Goal: Information Seeking & Learning: Check status

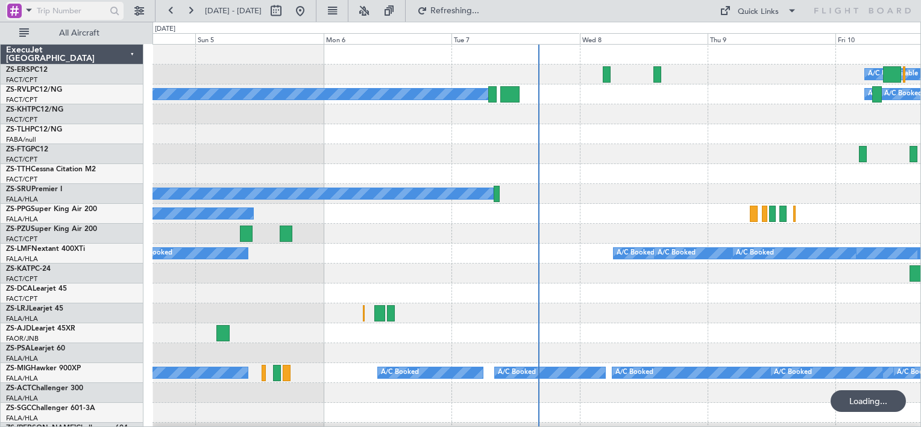
click at [19, 8] on div at bounding box center [14, 11] width 14 height 14
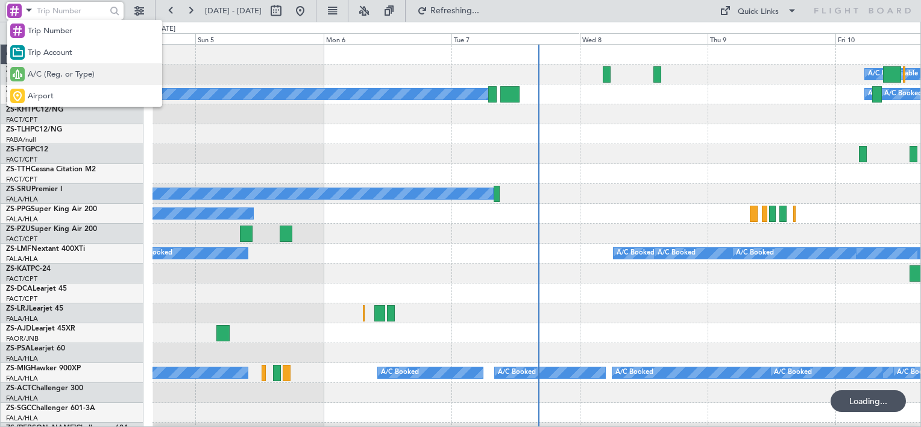
click at [40, 82] on div "A/C (Reg. or Type)" at bounding box center [84, 74] width 155 height 22
click at [65, 20] on div at bounding box center [64, 13] width 117 height 18
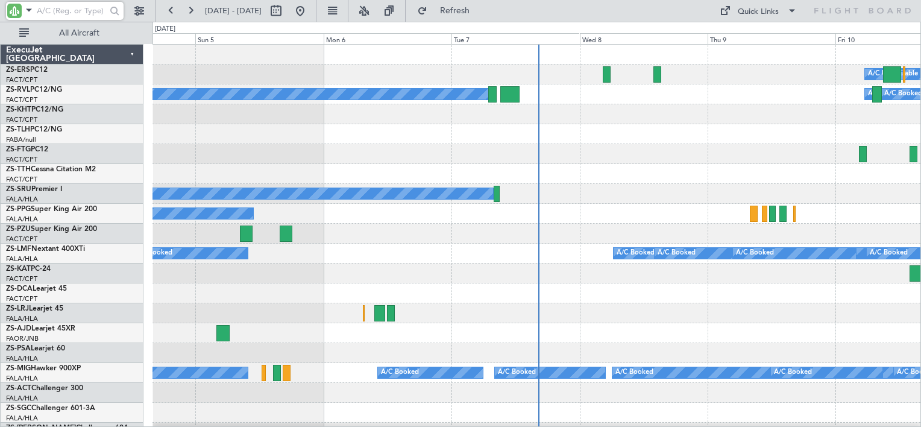
click at [69, 12] on input "text" at bounding box center [71, 11] width 69 height 18
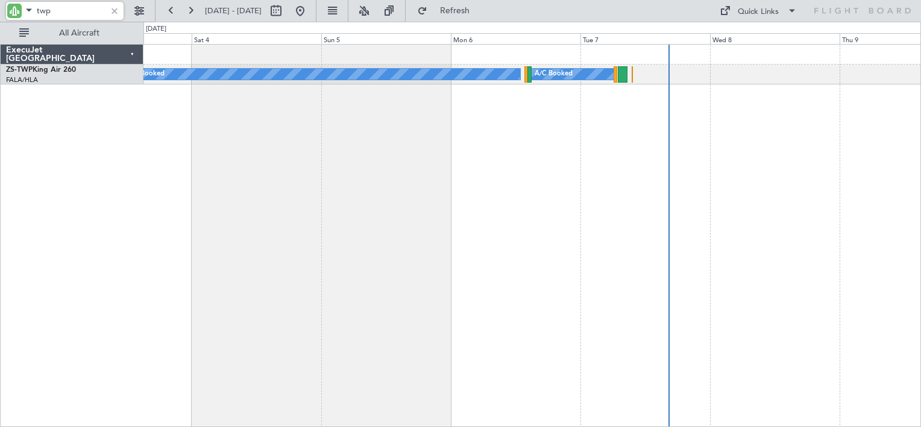
click at [455, 177] on div "A/C Booked A/C Booked" at bounding box center [531, 235] width 777 height 383
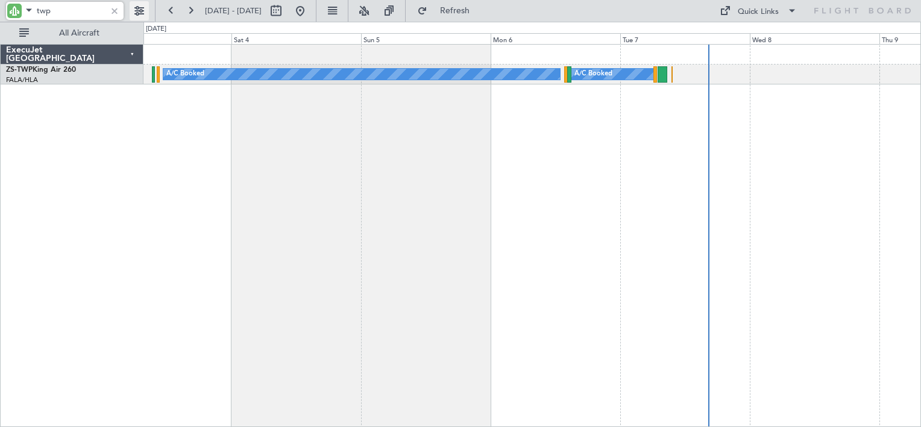
type input "twp"
click at [145, 16] on button at bounding box center [139, 10] width 19 height 19
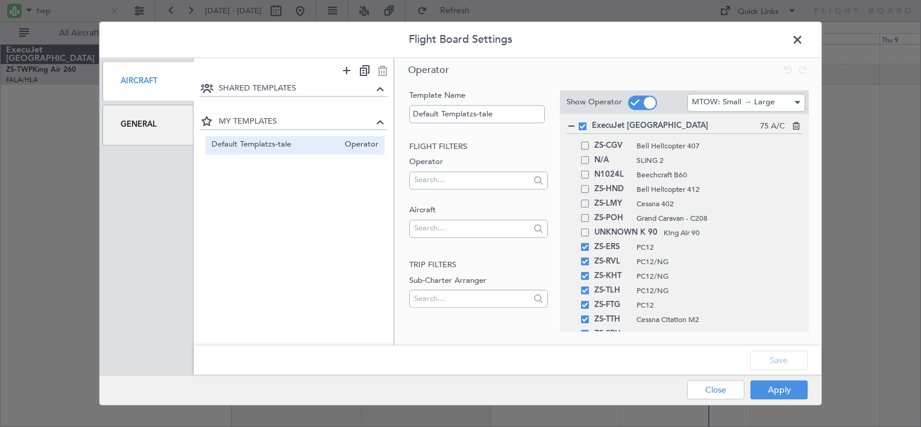
click at [164, 123] on div "General" at bounding box center [147, 125] width 91 height 40
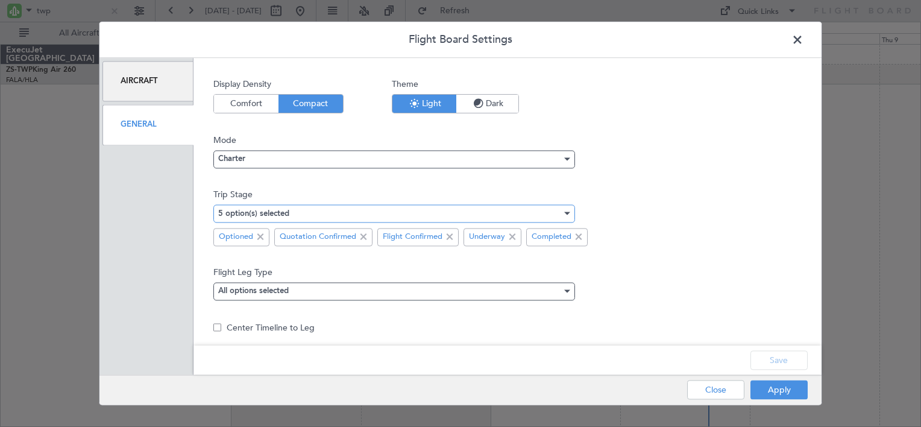
click at [336, 208] on div "5 option(s) selected" at bounding box center [389, 213] width 343 height 18
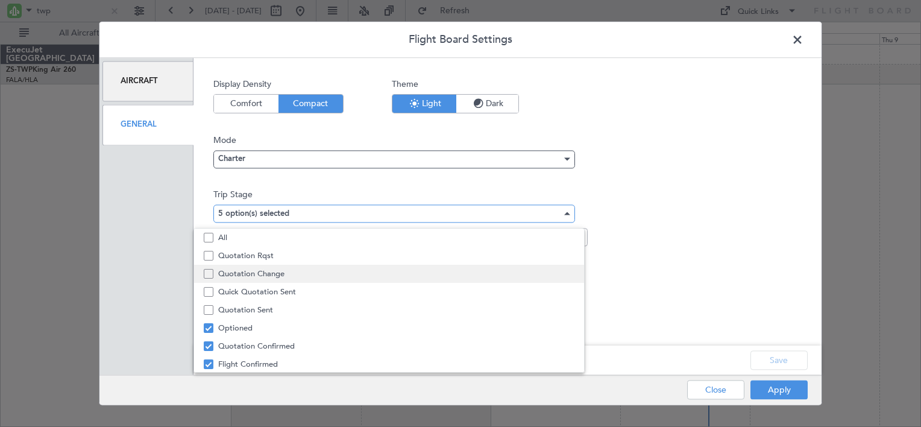
scroll to position [37, 0]
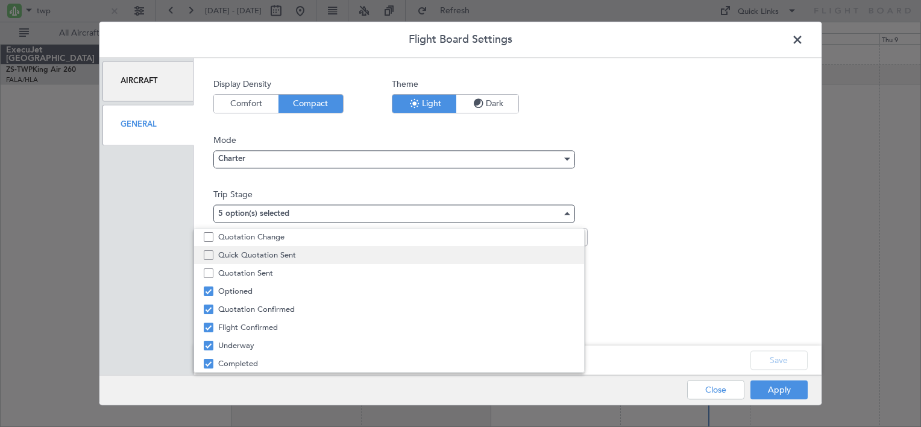
click at [285, 252] on span "Quick Quotation Sent" at bounding box center [395, 255] width 355 height 18
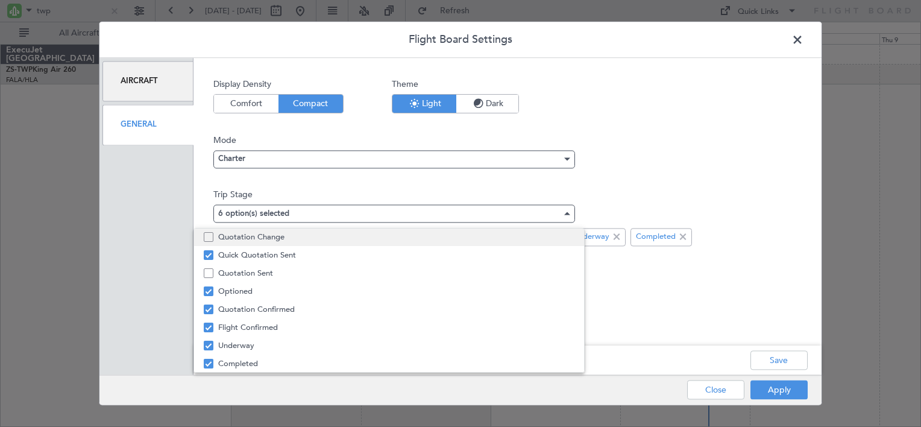
click at [289, 242] on span "Quotation Change" at bounding box center [395, 237] width 355 height 18
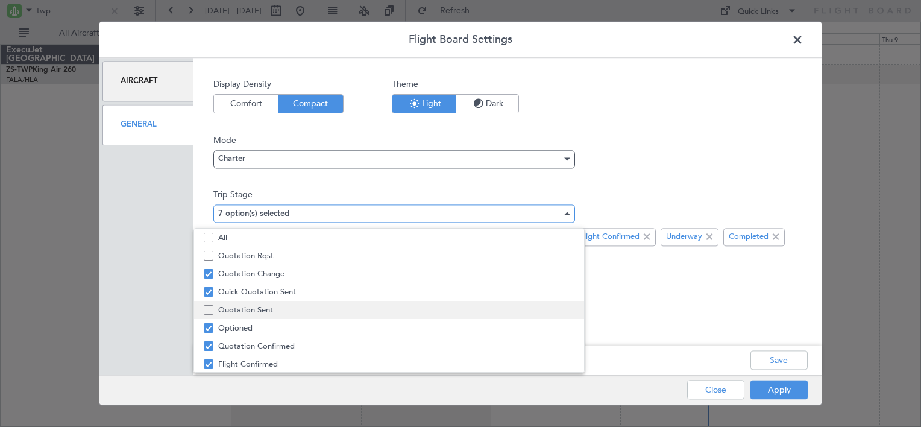
scroll to position [0, 0]
click at [260, 309] on span "Quotation Sent" at bounding box center [395, 310] width 355 height 18
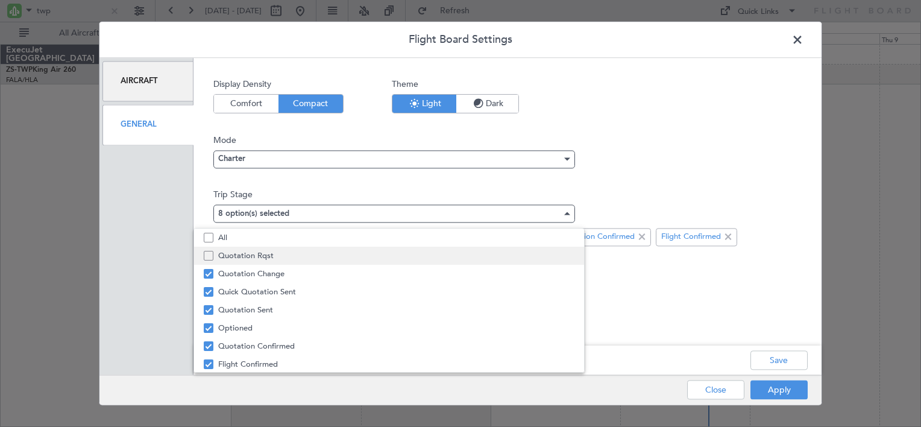
click at [315, 263] on span "Quotation Rqst" at bounding box center [395, 255] width 355 height 18
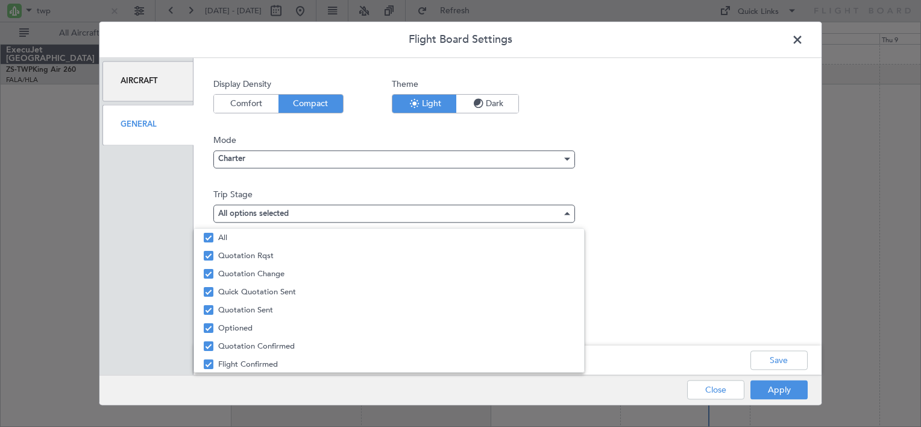
click at [794, 362] on div at bounding box center [460, 213] width 921 height 427
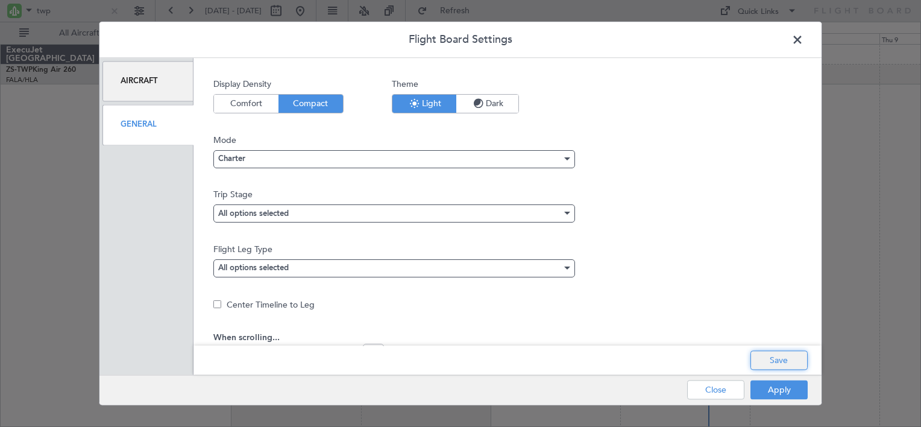
click at [791, 360] on button "Save" at bounding box center [778, 360] width 57 height 19
click at [788, 392] on button "Apply" at bounding box center [778, 389] width 57 height 19
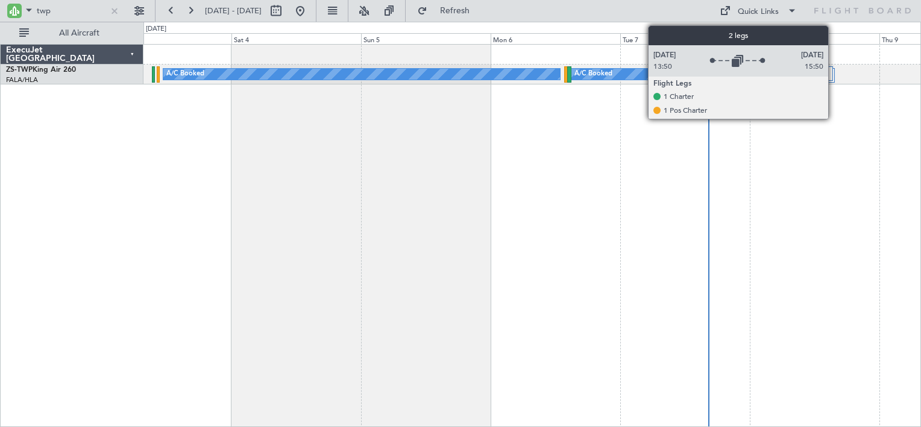
click at [833, 72] on div at bounding box center [829, 75] width 9 height 14
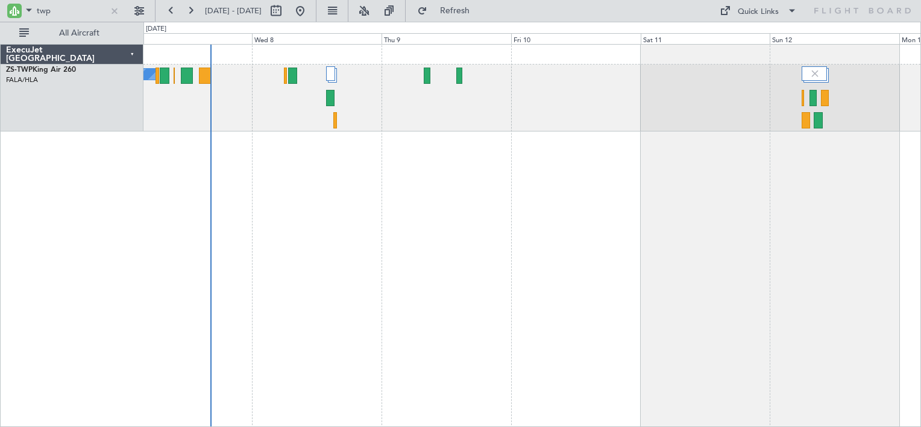
click at [211, 202] on div "A/C Booked A/C Booked" at bounding box center [531, 235] width 777 height 383
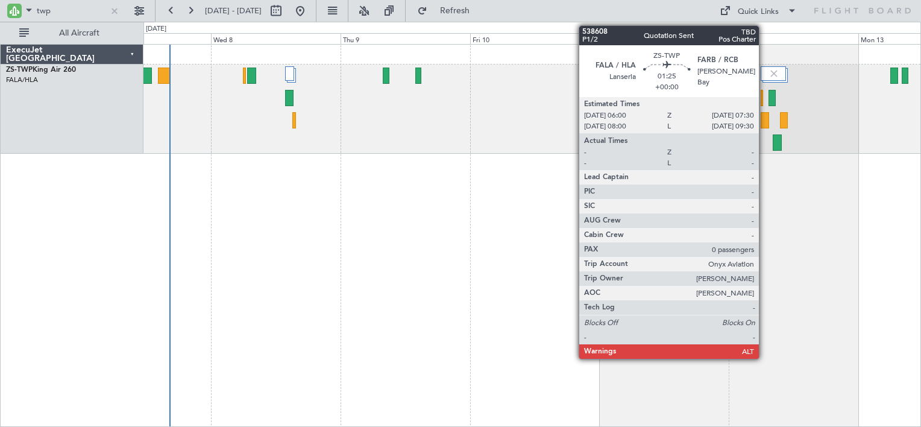
click at [764, 117] on div at bounding box center [764, 120] width 8 height 16
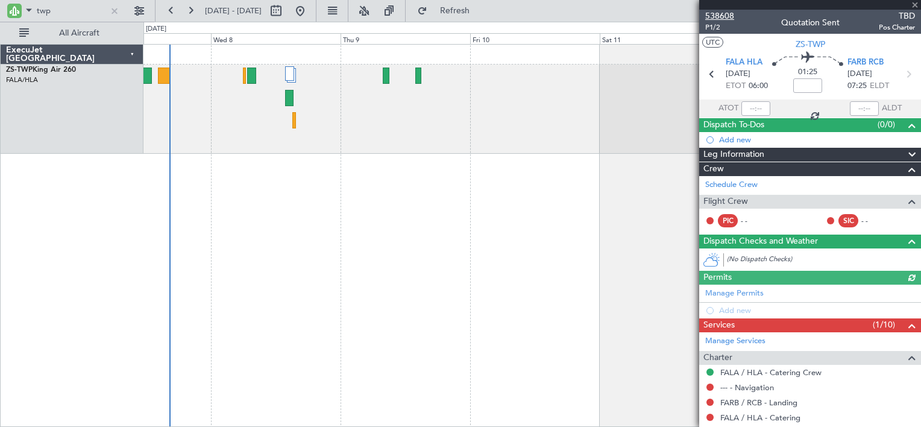
click at [717, 16] on span "538608" at bounding box center [719, 16] width 29 height 13
click at [26, 5] on span at bounding box center [29, 9] width 14 height 15
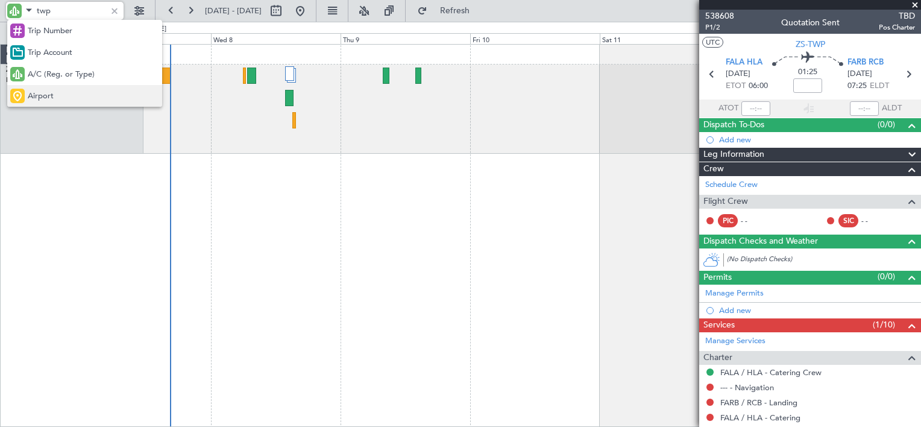
click at [42, 96] on span "Airport" at bounding box center [41, 96] width 26 height 12
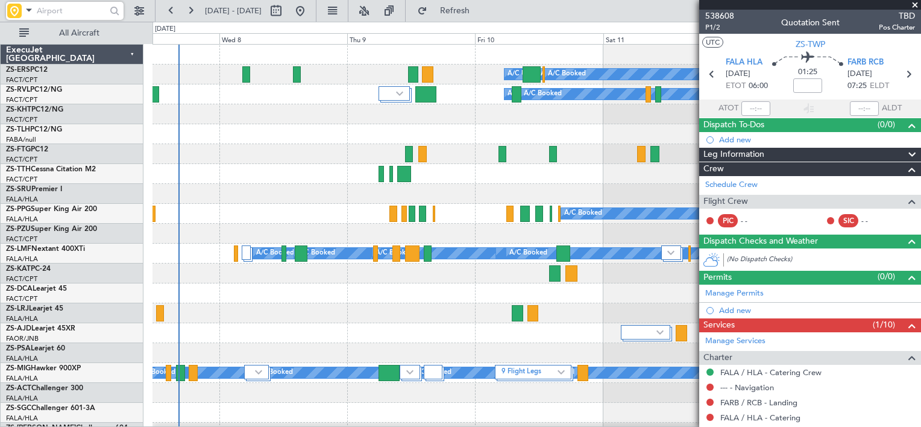
click at [59, 14] on input "text" at bounding box center [71, 11] width 69 height 18
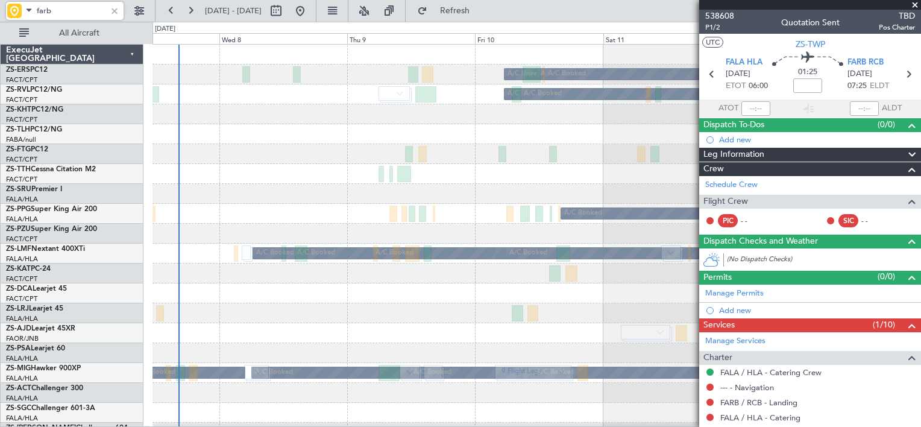
type input "farb"
click at [916, 5] on span at bounding box center [915, 5] width 12 height 11
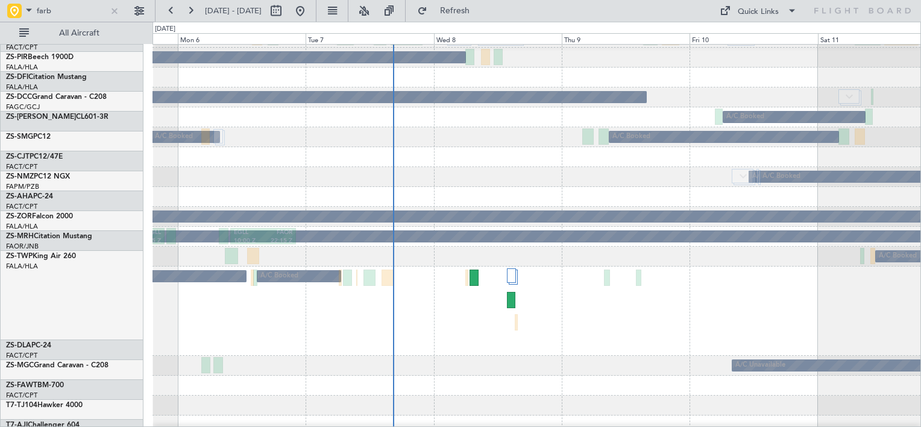
scroll to position [454, 0]
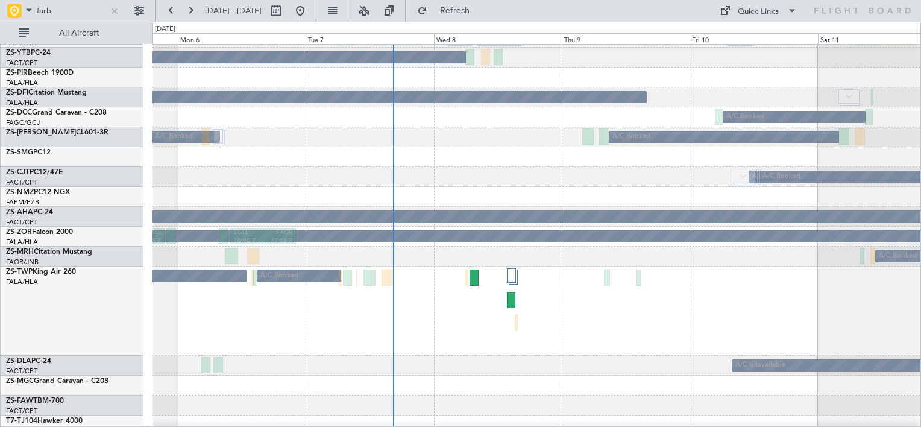
click at [862, 311] on div "A/C Booked A/C Booked" at bounding box center [536, 310] width 768 height 89
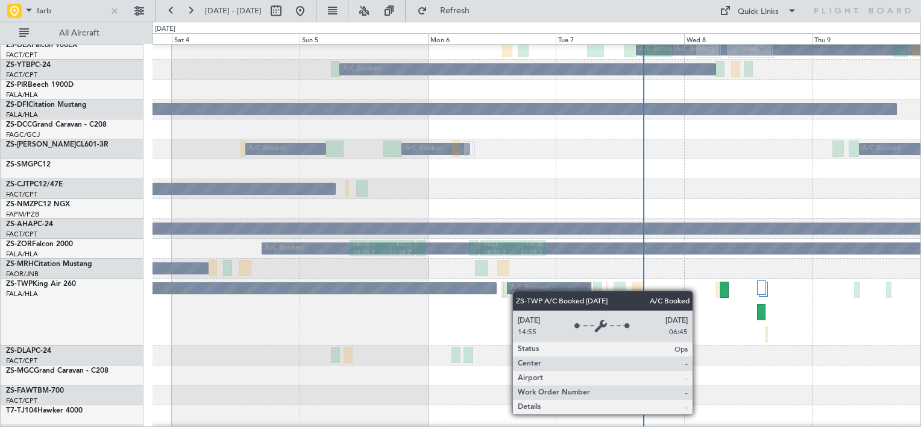
scroll to position [443, 0]
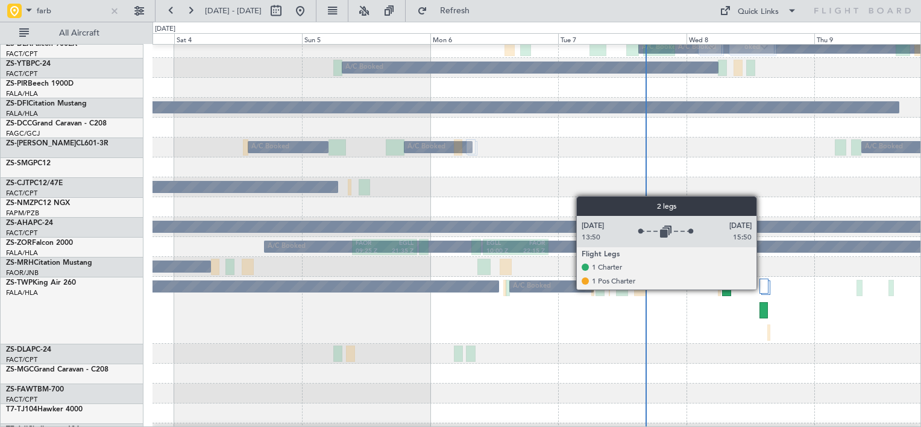
click at [762, 289] on div at bounding box center [763, 285] width 9 height 14
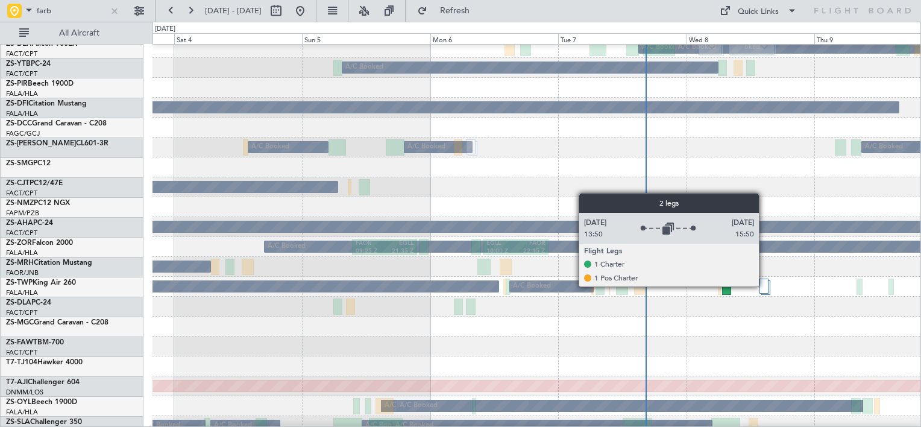
click at [764, 284] on div at bounding box center [763, 285] width 9 height 14
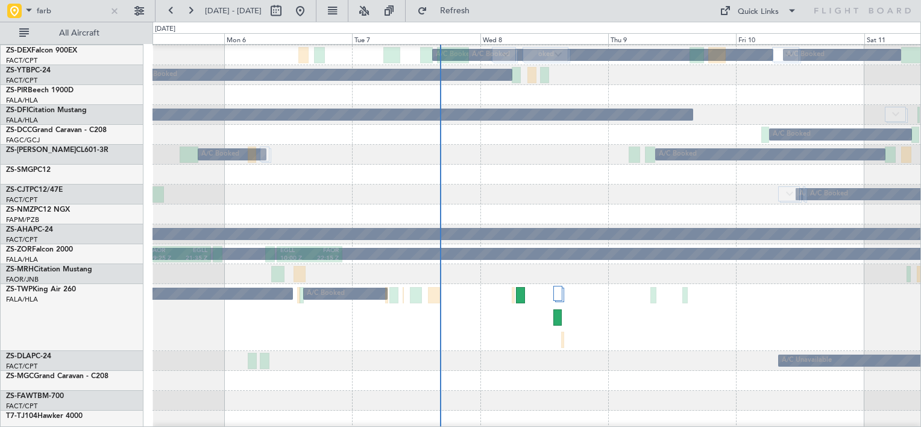
scroll to position [436, 0]
click at [574, 315] on div "A/C Booked A/C Booked" at bounding box center [536, 317] width 768 height 67
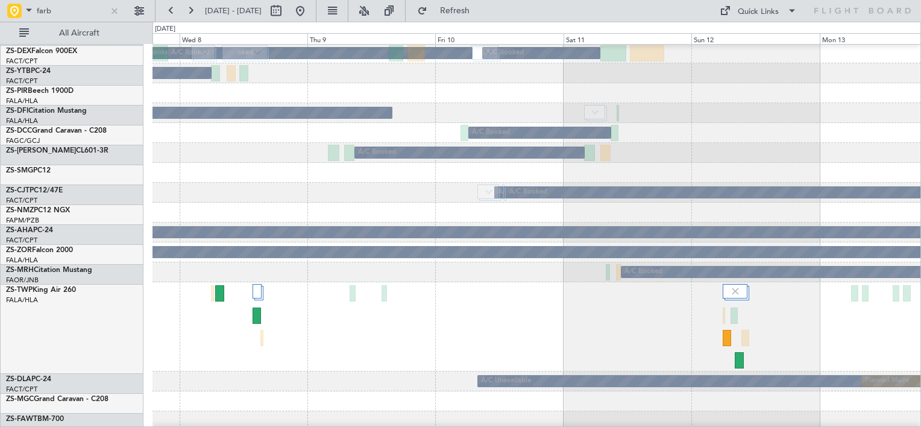
scroll to position [439, 0]
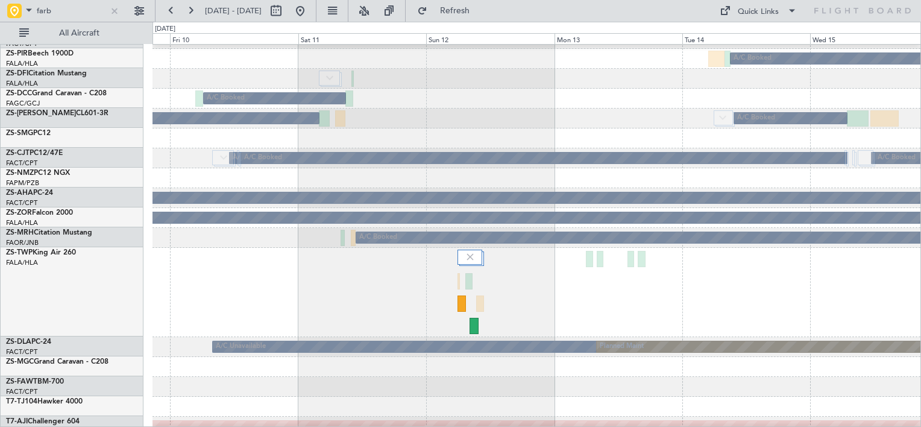
click at [528, 325] on div at bounding box center [536, 292] width 768 height 89
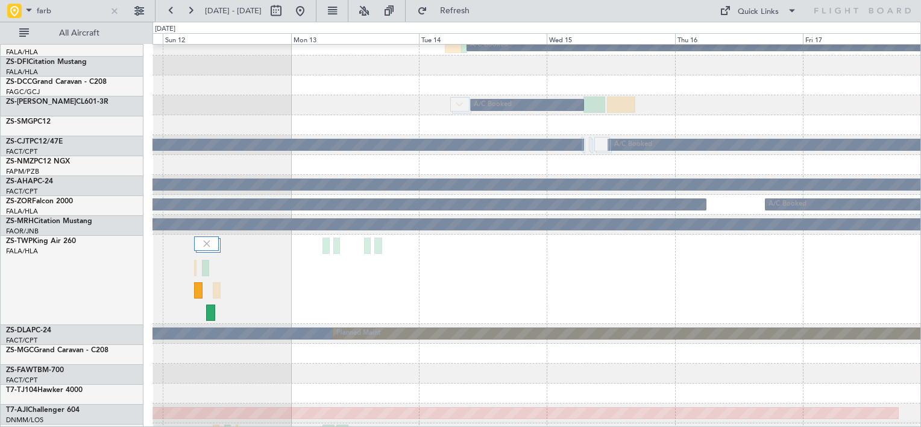
scroll to position [486, 0]
